Goal: Obtain resource: Obtain resource

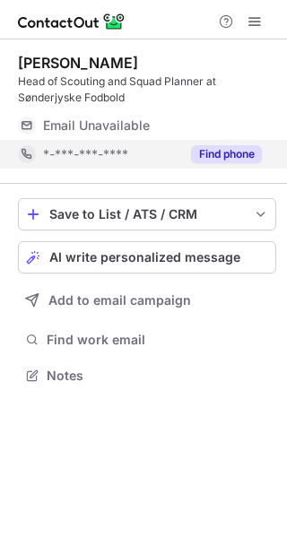
scroll to position [362, 287]
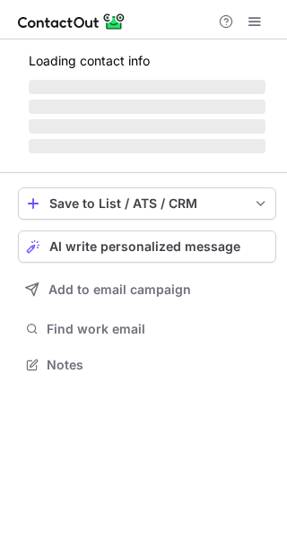
scroll to position [391, 287]
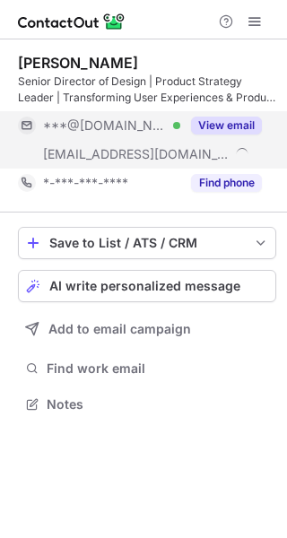
click at [236, 128] on button "View email" at bounding box center [226, 126] width 71 height 18
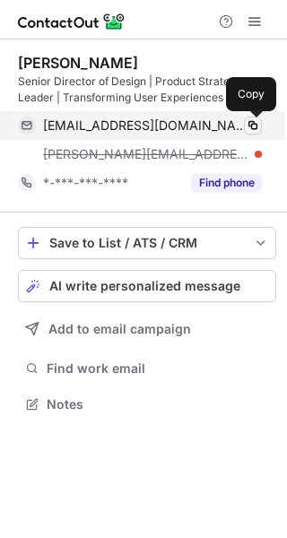
click at [252, 128] on span at bounding box center [253, 125] width 14 height 14
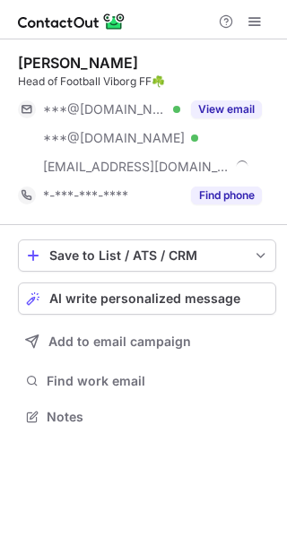
scroll to position [403, 287]
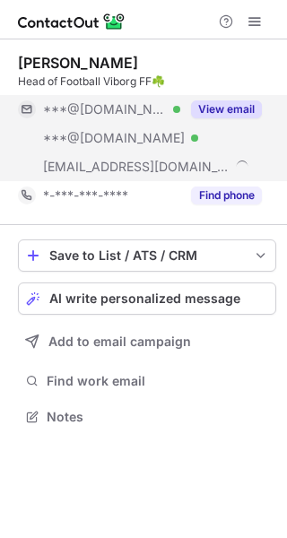
click at [217, 110] on button "View email" at bounding box center [226, 109] width 71 height 18
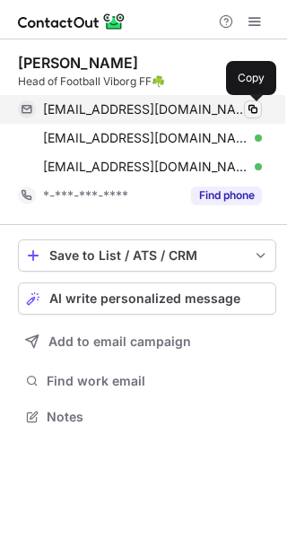
click at [250, 108] on span at bounding box center [253, 109] width 14 height 14
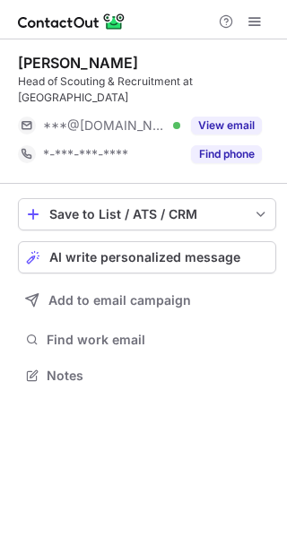
scroll to position [9, 9]
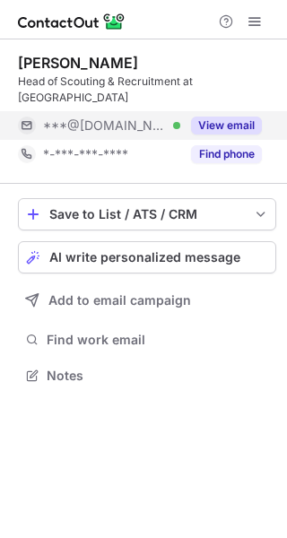
click at [214, 117] on button "View email" at bounding box center [226, 126] width 71 height 18
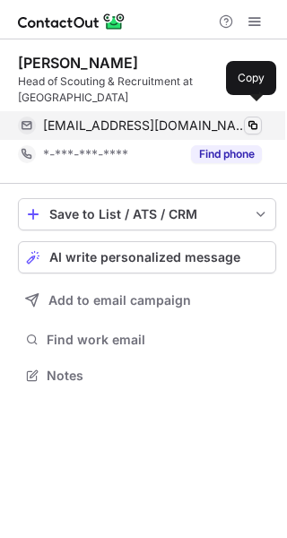
click at [255, 118] on span at bounding box center [253, 125] width 14 height 14
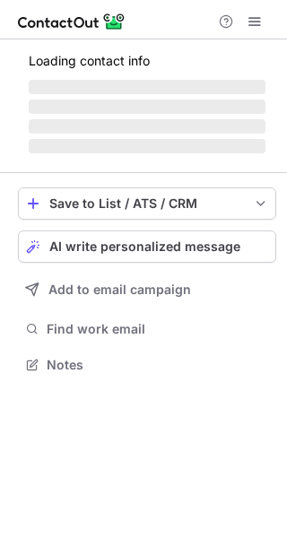
scroll to position [9, 9]
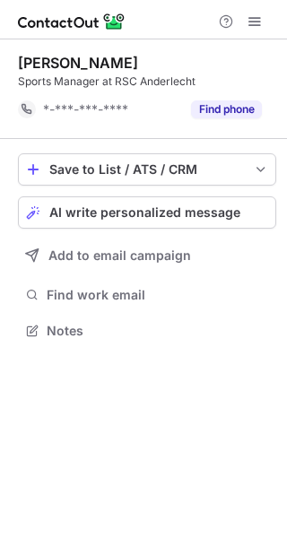
scroll to position [317, 287]
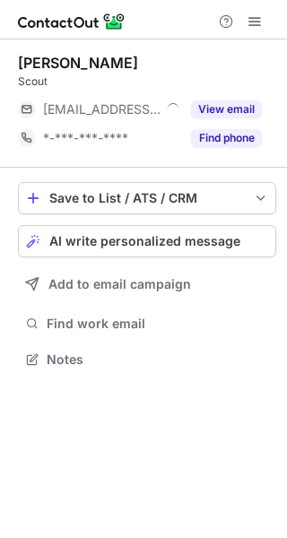
scroll to position [9, 9]
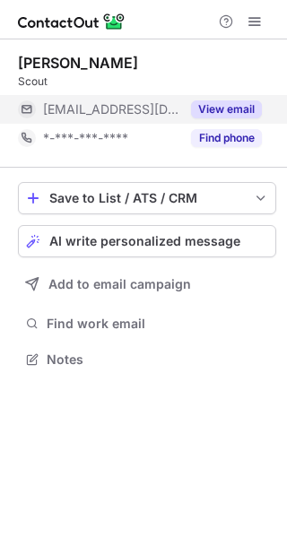
click at [229, 105] on button "View email" at bounding box center [226, 109] width 71 height 18
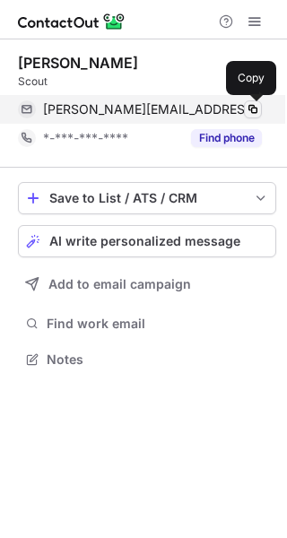
click at [247, 110] on span at bounding box center [253, 109] width 14 height 14
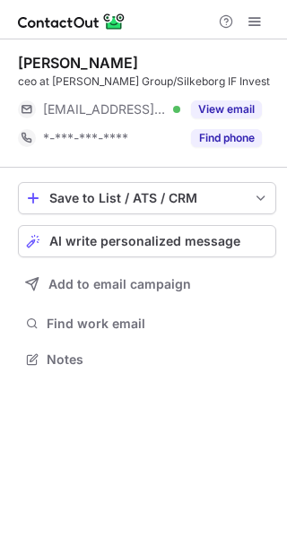
scroll to position [9, 9]
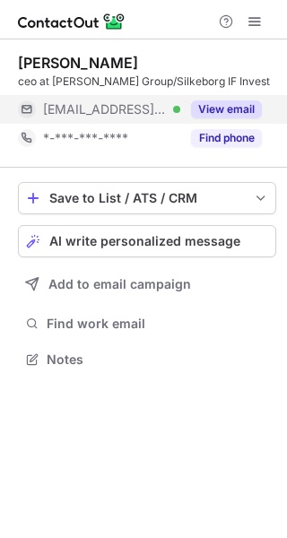
click at [223, 107] on button "View email" at bounding box center [226, 109] width 71 height 18
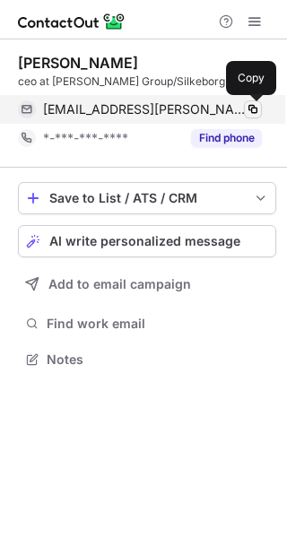
click at [253, 112] on span at bounding box center [253, 109] width 14 height 14
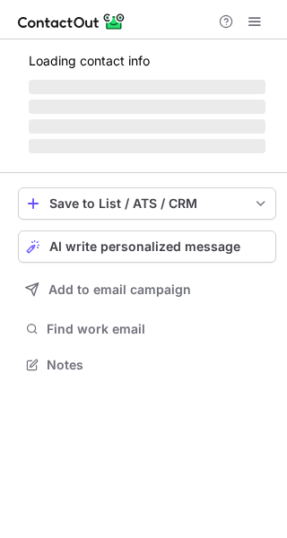
scroll to position [9, 9]
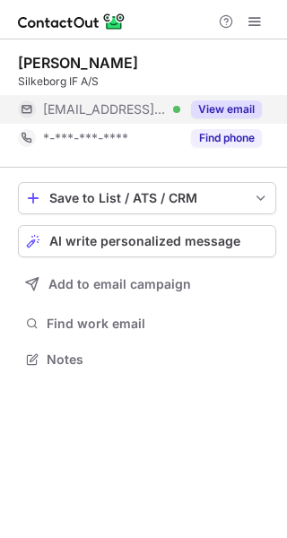
click at [229, 106] on button "View email" at bounding box center [226, 109] width 71 height 18
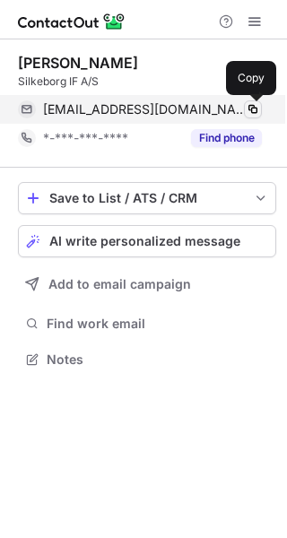
click at [251, 108] on span at bounding box center [253, 109] width 14 height 14
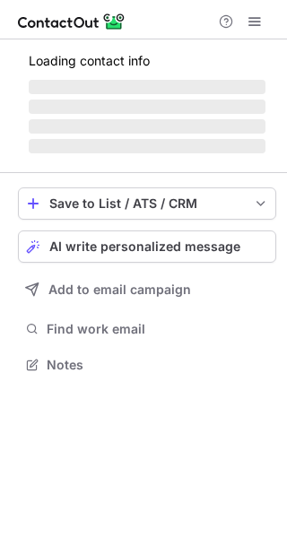
scroll to position [362, 287]
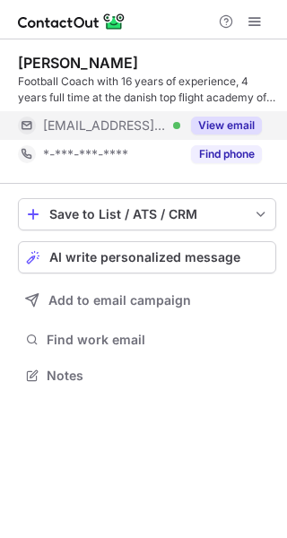
click at [236, 126] on button "View email" at bounding box center [226, 126] width 71 height 18
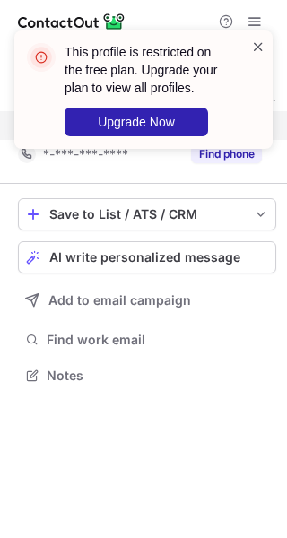
click at [256, 44] on span at bounding box center [258, 47] width 14 height 18
